Goal: Transaction & Acquisition: Purchase product/service

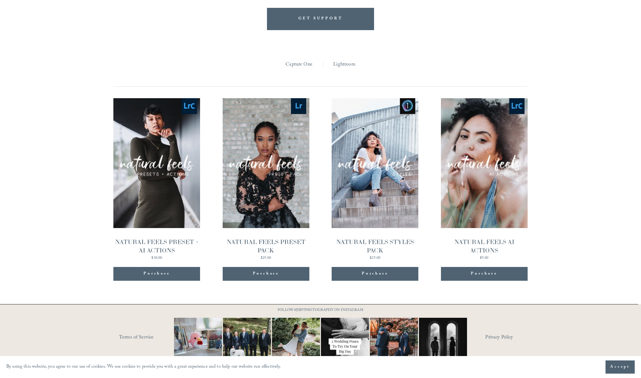
scroll to position [651, 0]
click at [271, 188] on link "Quick View NATURAL FEELS PRESET PACK $25.00" at bounding box center [266, 180] width 87 height 162
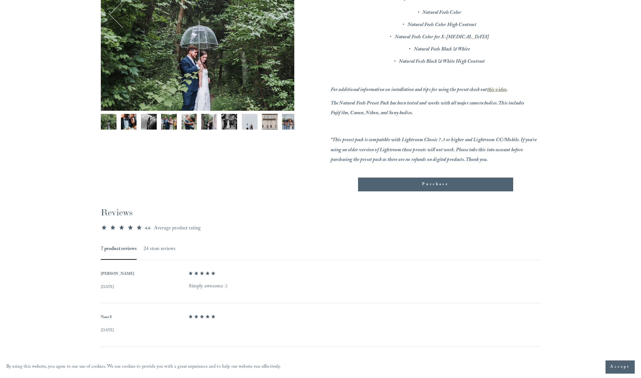
scroll to position [183, 0]
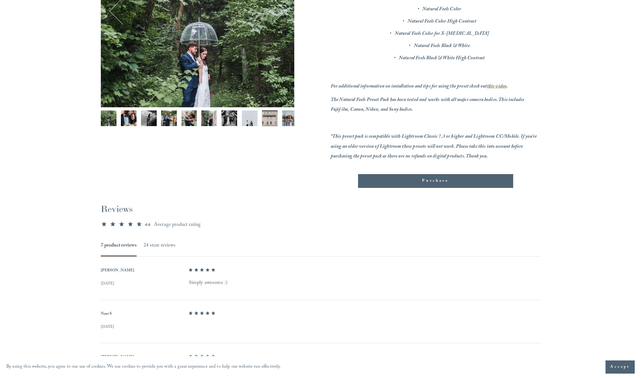
click at [402, 188] on section "Reviews 4.571428571428571 out of 5 stars 4.6 Average product rating 7 product r…" at bounding box center [321, 368] width 440 height 360
click at [402, 185] on div "Purchase" at bounding box center [435, 181] width 155 height 14
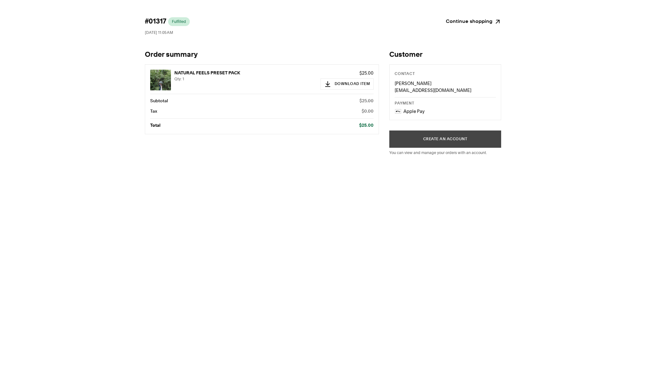
click at [438, 140] on button "Create an account" at bounding box center [445, 139] width 112 height 17
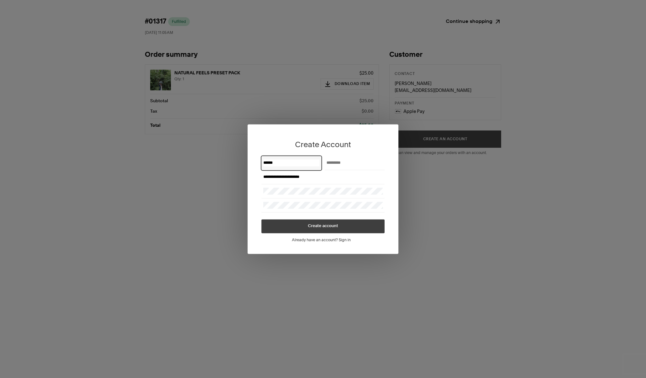
type input "******"
click at [342, 227] on button "Create account" at bounding box center [322, 226] width 123 height 14
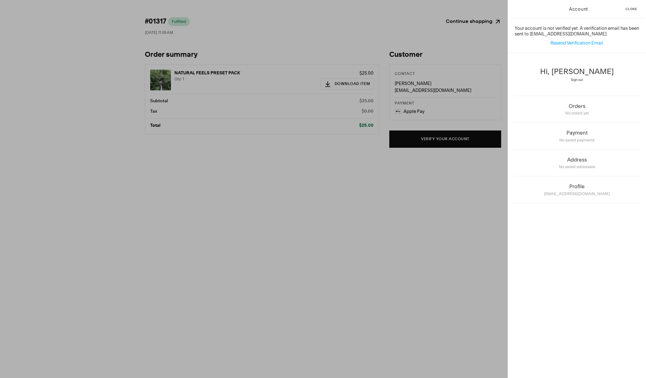
click at [631, 8] on span "Close" at bounding box center [631, 9] width 12 height 3
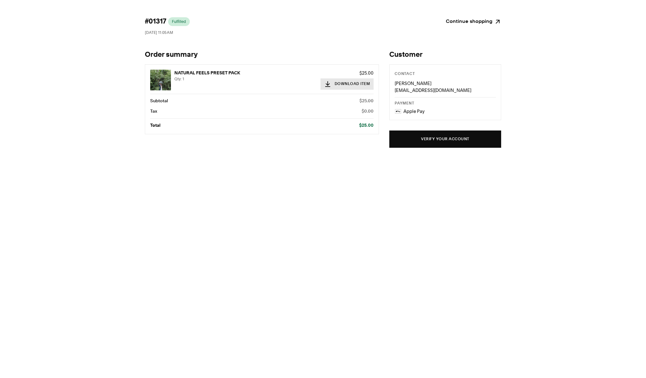
click at [346, 84] on button "Download Item" at bounding box center [346, 83] width 53 height 11
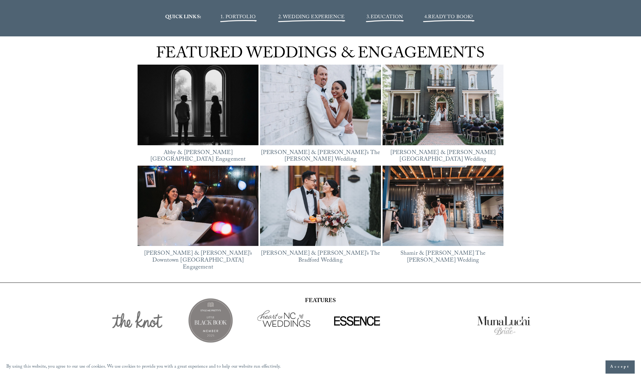
scroll to position [895, 0]
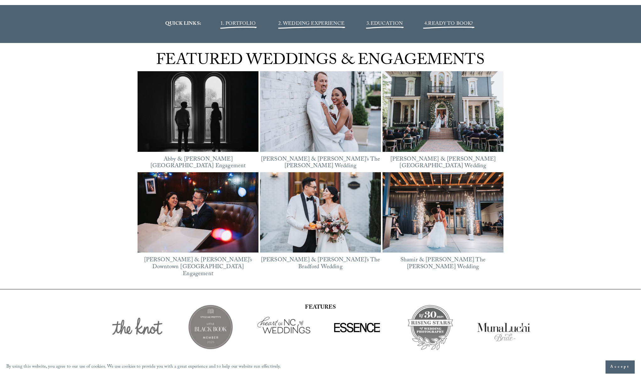
click at [214, 117] on img at bounding box center [198, 111] width 121 height 91
